Goal: Task Accomplishment & Management: Manage account settings

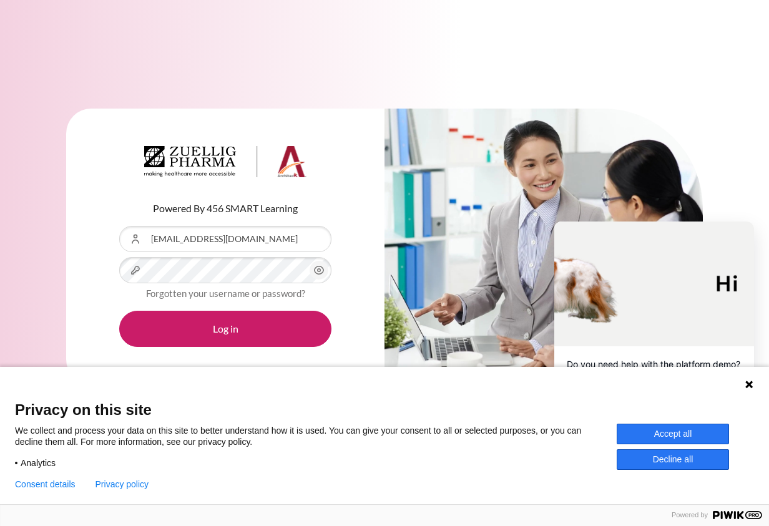
click at [313, 276] on icon "Content" at bounding box center [319, 270] width 15 height 15
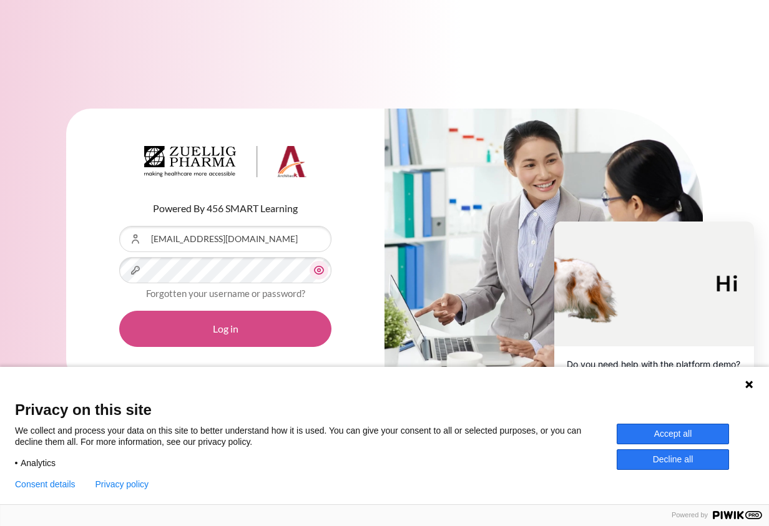
click at [300, 323] on button "Log in" at bounding box center [225, 329] width 212 height 36
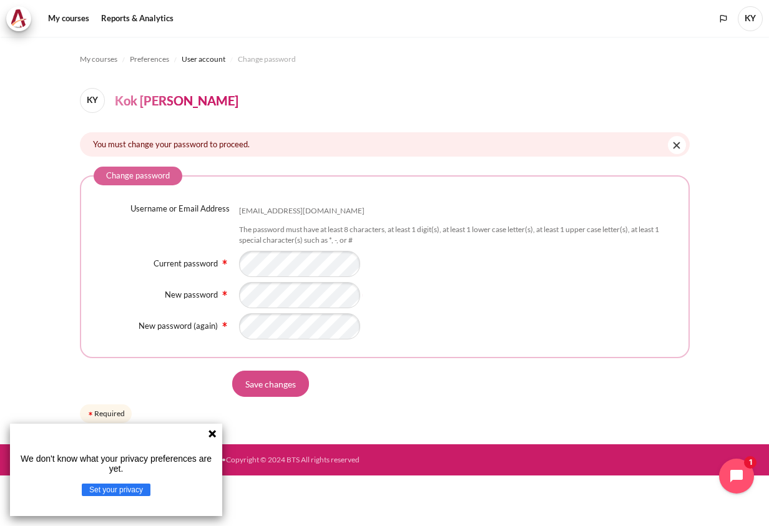
click at [274, 371] on input "Save changes" at bounding box center [270, 384] width 77 height 26
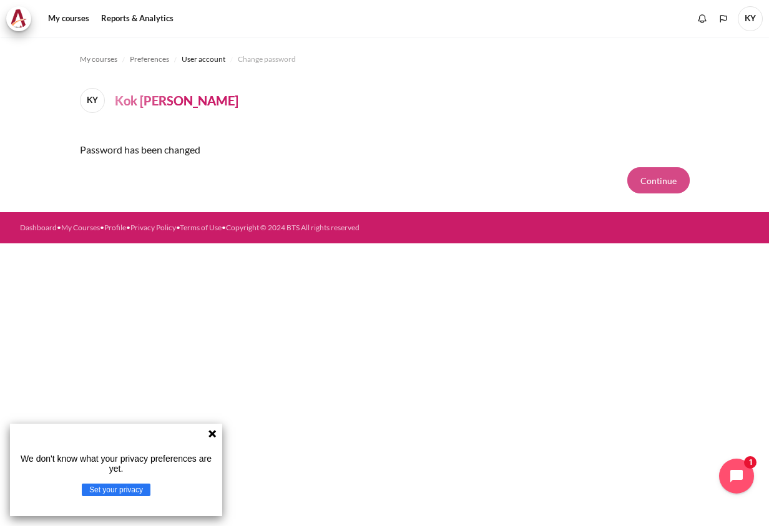
click at [652, 181] on button "Continue" at bounding box center [658, 180] width 62 height 26
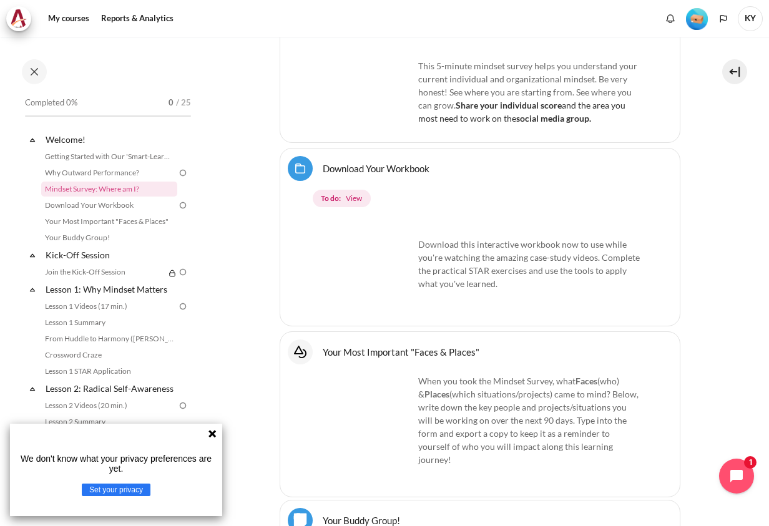
scroll to position [764, 0]
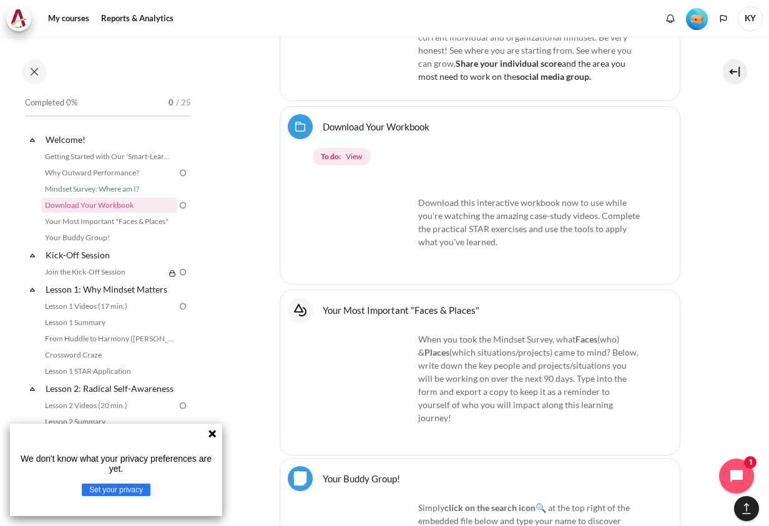
click at [210, 433] on icon at bounding box center [212, 433] width 7 height 7
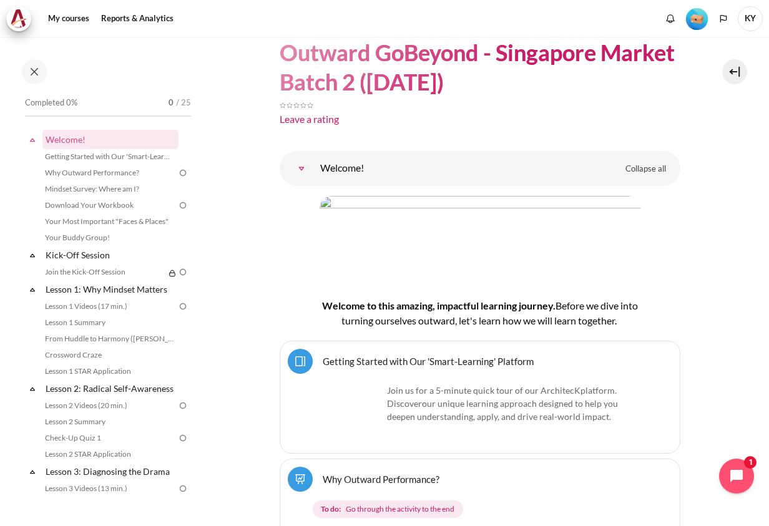
scroll to position [0, 0]
